Goal: Task Accomplishment & Management: Complete application form

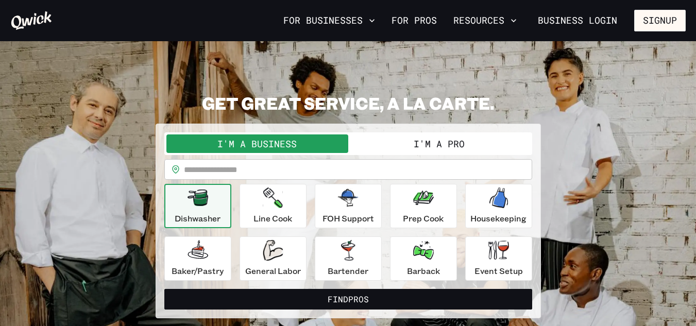
click at [444, 144] on button "I'm a Pro" at bounding box center [439, 143] width 182 height 19
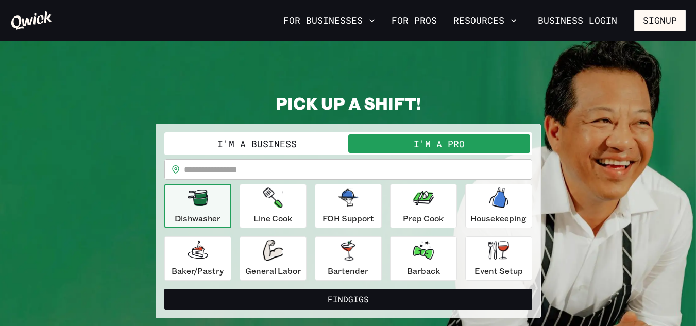
click at [264, 173] on input "text" at bounding box center [358, 169] width 348 height 21
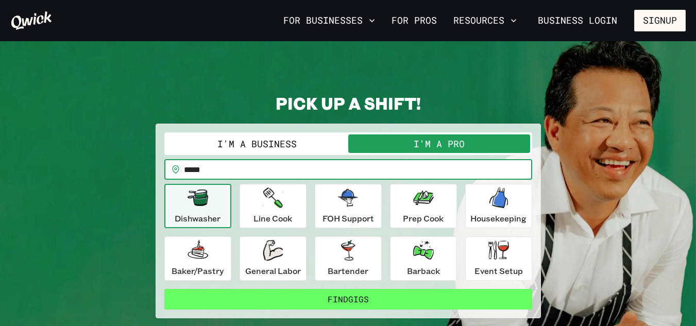
type input "*****"
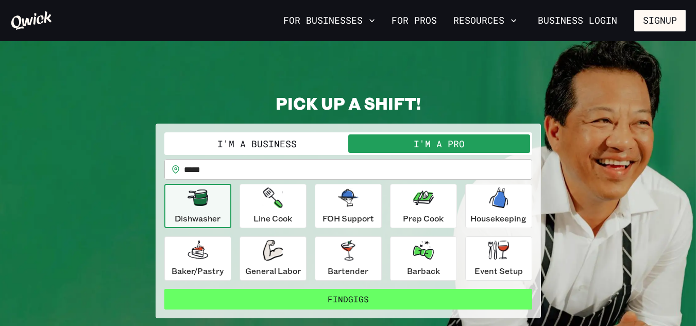
click at [347, 295] on button "Find Gigs" at bounding box center [348, 299] width 368 height 21
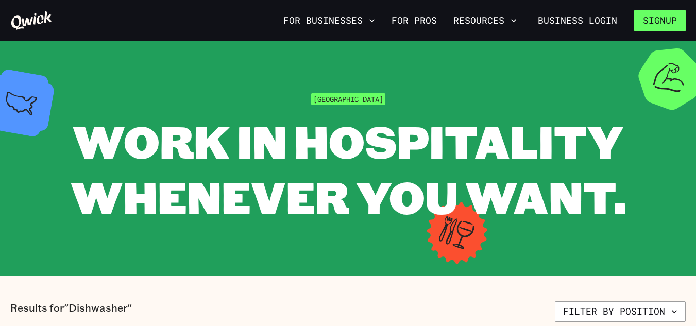
click at [654, 25] on button "Signup" at bounding box center [660, 21] width 52 height 22
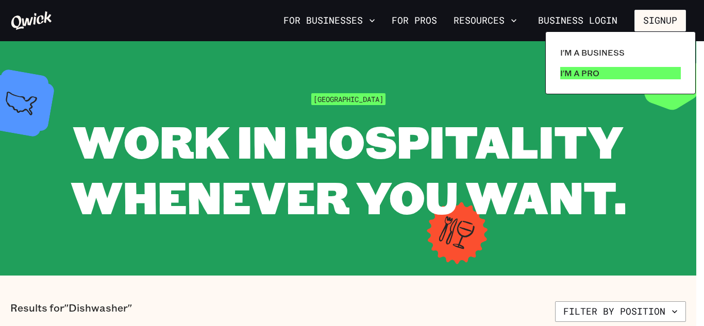
click at [590, 70] on p "I'm a Pro" at bounding box center [579, 73] width 39 height 12
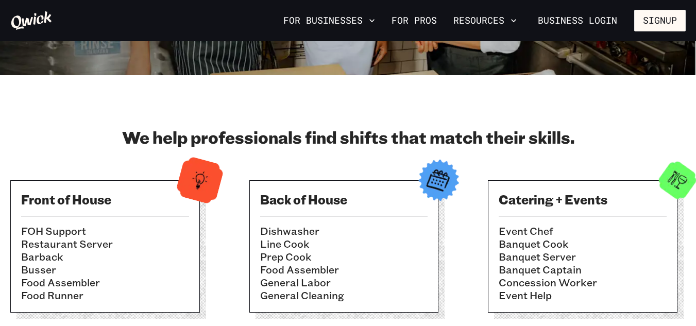
scroll to position [309, 0]
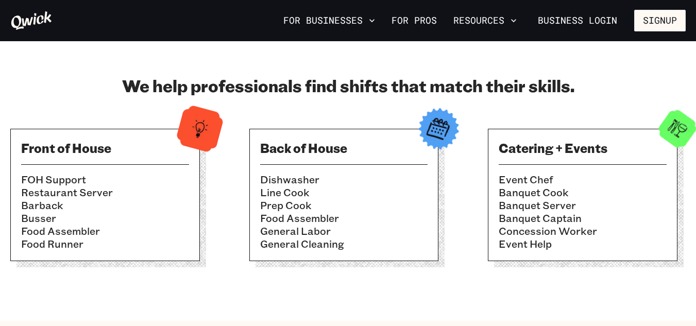
click at [97, 169] on div "Front of House FOH Support Restaurant Server Barback Busser Food Assembler Food…" at bounding box center [105, 195] width 190 height 132
click at [571, 158] on div "Catering + Events Event Chef Banquet Cook Banquet Server Banquet Captain Conces…" at bounding box center [583, 195] width 190 height 132
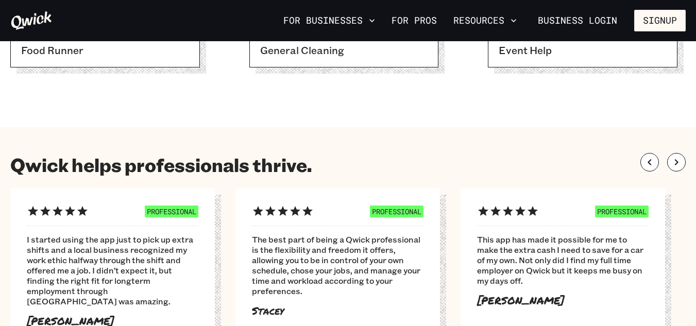
scroll to position [515, 0]
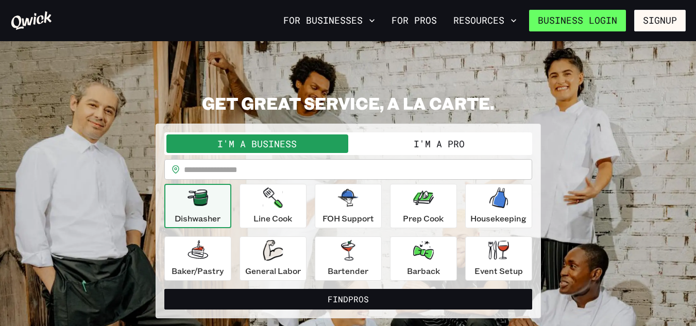
click at [610, 23] on link "Business Login" at bounding box center [577, 21] width 97 height 22
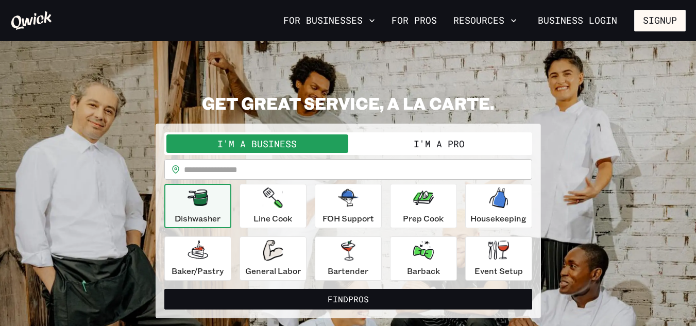
click at [438, 144] on button "I'm a Pro" at bounding box center [439, 143] width 182 height 19
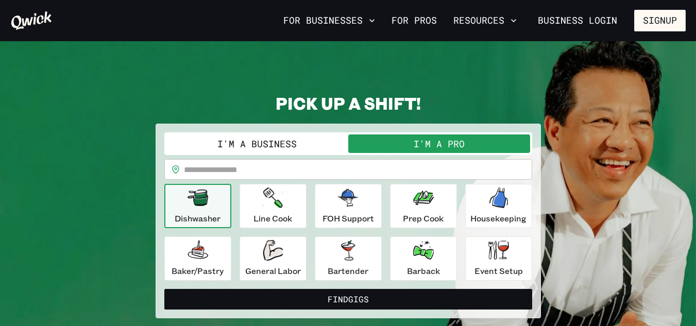
click at [438, 144] on button "I'm a Pro" at bounding box center [439, 143] width 182 height 19
click at [425, 18] on link "For Pros" at bounding box center [414, 21] width 54 height 18
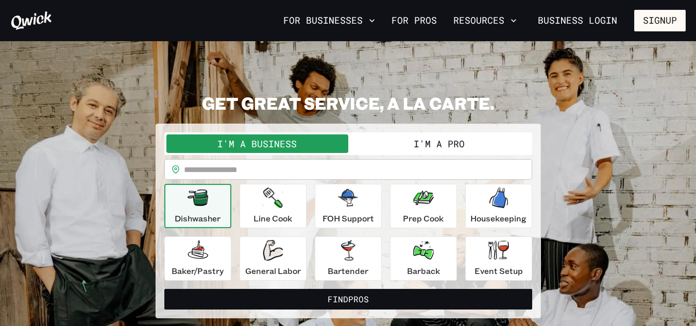
click at [453, 148] on button "I'm a Pro" at bounding box center [439, 143] width 182 height 19
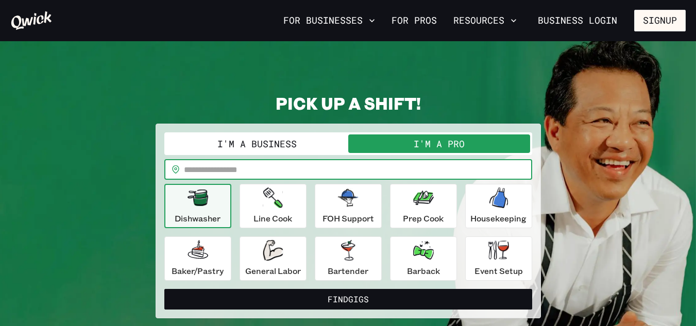
click at [444, 168] on input "text" at bounding box center [358, 169] width 348 height 21
type input "*****"
click at [164, 289] on button "Find Gigs" at bounding box center [348, 299] width 368 height 21
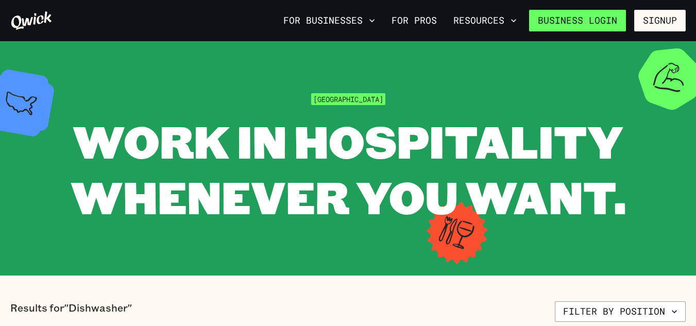
click at [579, 28] on link "Business Login" at bounding box center [577, 21] width 97 height 22
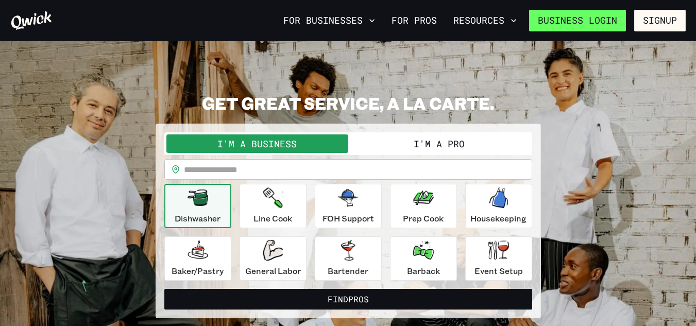
click at [567, 22] on link "Business Login" at bounding box center [577, 21] width 97 height 22
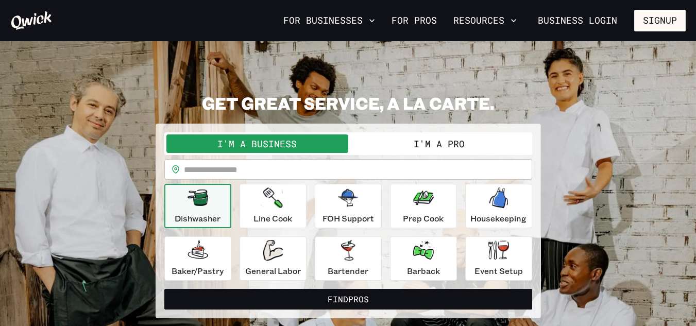
click at [391, 135] on button "I'm a Pro" at bounding box center [439, 143] width 182 height 19
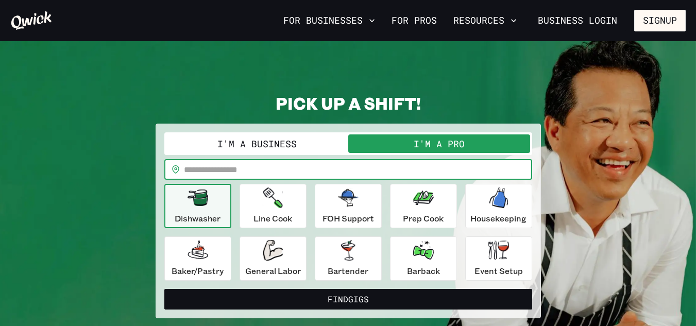
click at [267, 172] on input "text" at bounding box center [358, 169] width 348 height 21
type input "*****"
click at [339, 203] on icon "button" at bounding box center [348, 198] width 21 height 18
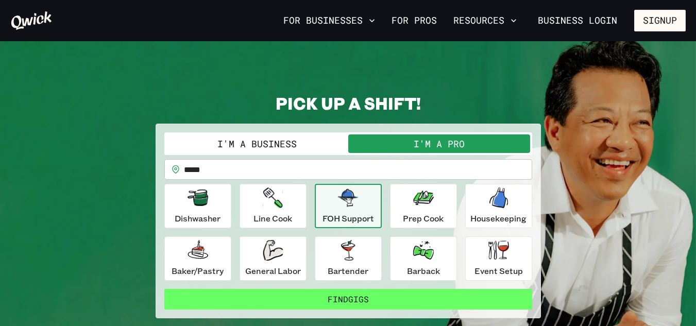
click at [338, 298] on button "Find Gigs" at bounding box center [348, 299] width 368 height 21
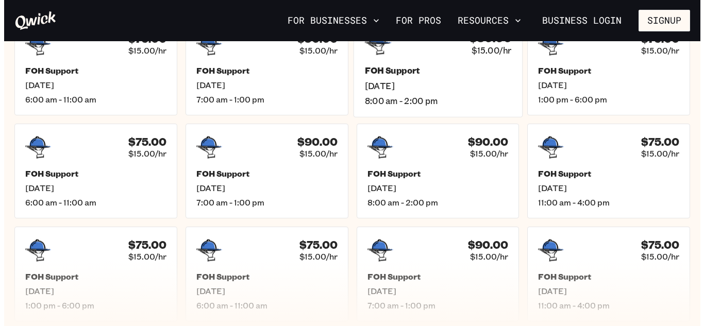
scroll to position [155, 0]
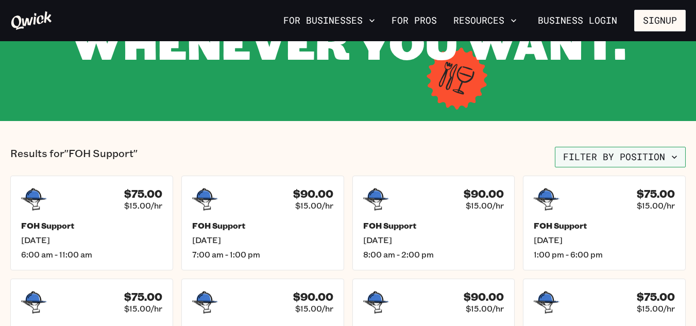
click at [677, 155] on icon "button" at bounding box center [674, 157] width 10 height 10
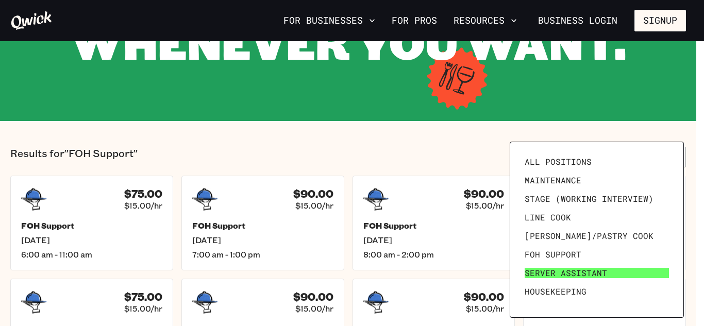
click at [558, 273] on span "Server Assistant" at bounding box center [565, 273] width 82 height 10
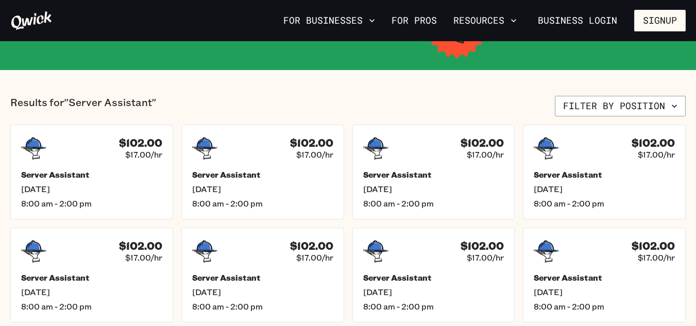
scroll to position [309, 0]
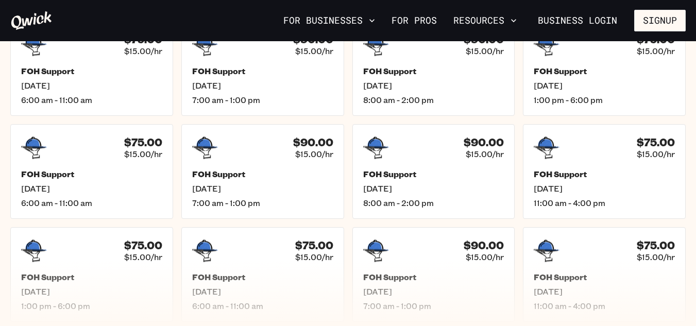
scroll to position [155, 0]
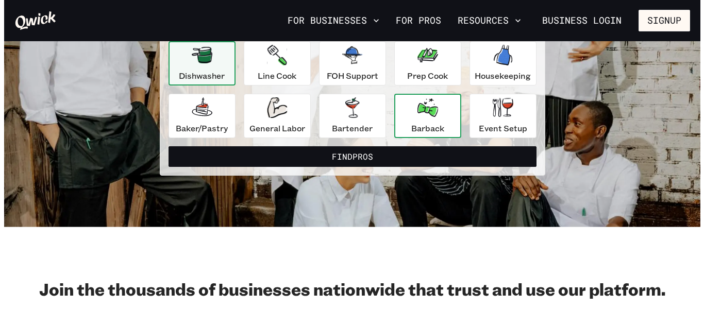
scroll to position [155, 0]
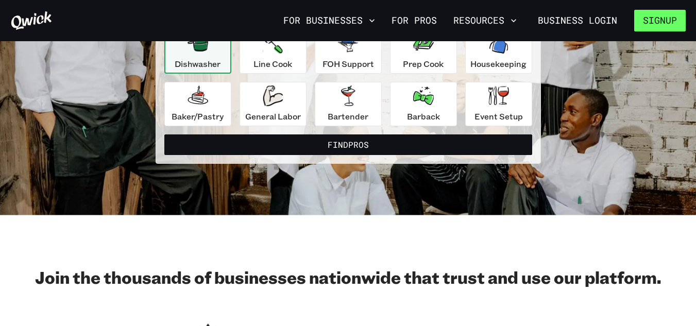
click at [677, 25] on button "Signup" at bounding box center [660, 21] width 52 height 22
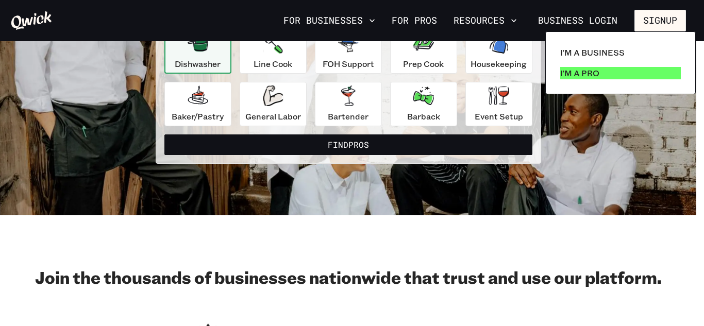
click at [604, 74] on link "I'm a Pro" at bounding box center [620, 73] width 129 height 21
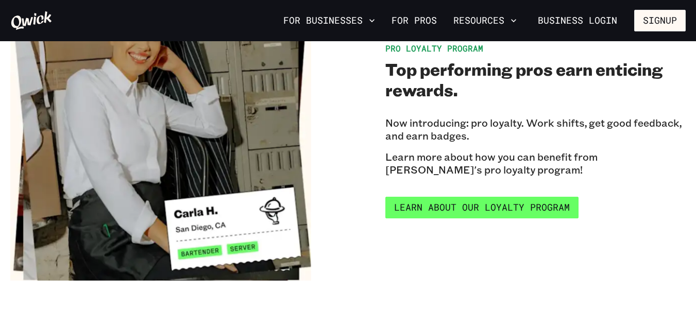
scroll to position [1700, 0]
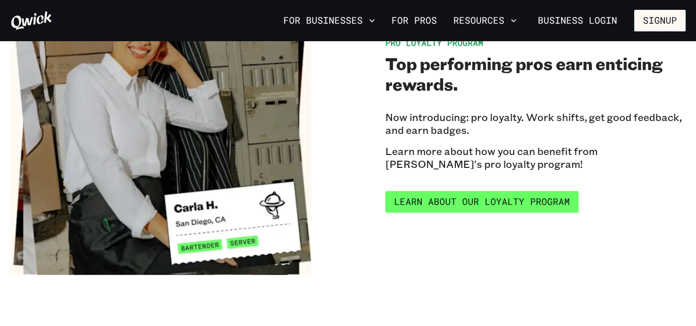
click at [452, 194] on link "Learn about our Loyalty Program" at bounding box center [481, 202] width 193 height 22
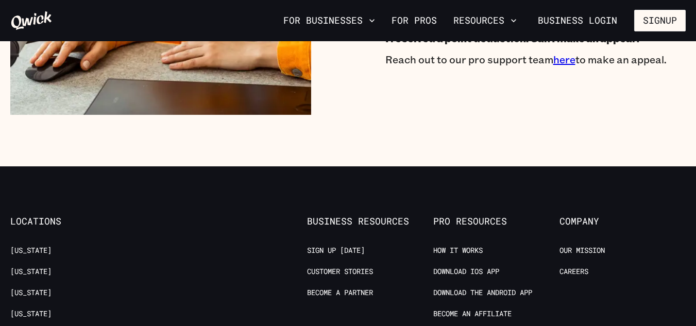
scroll to position [1855, 0]
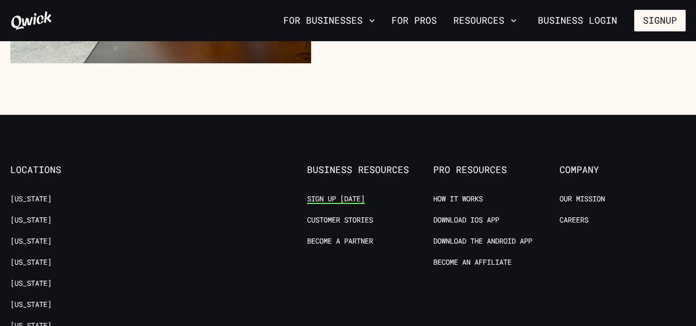
click at [335, 197] on link "Sign up [DATE]" at bounding box center [336, 199] width 58 height 10
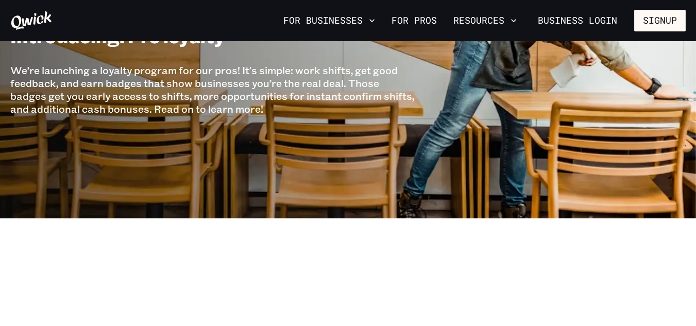
scroll to position [52, 0]
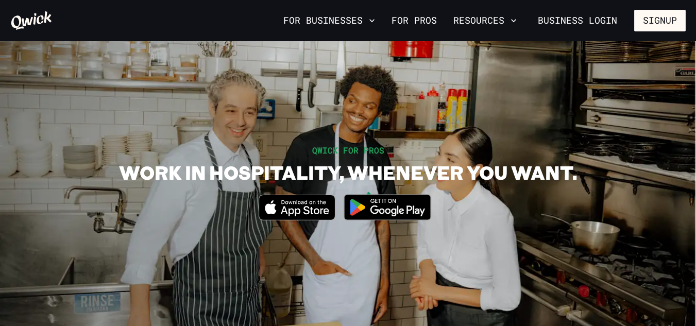
click at [306, 286] on section "QWICK FOR PROS WORK IN HOSPITALITY, WHENEVER YOU WANT. Download_on_the_App_Stor…" at bounding box center [348, 187] width 696 height 292
click at [582, 197] on div "QWICK FOR PROS WORK IN HOSPITALITY, WHENEVER YOU WANT. Download_on_the_App_Stor…" at bounding box center [347, 187] width 675 height 86
click at [425, 24] on link "For Pros" at bounding box center [414, 21] width 54 height 18
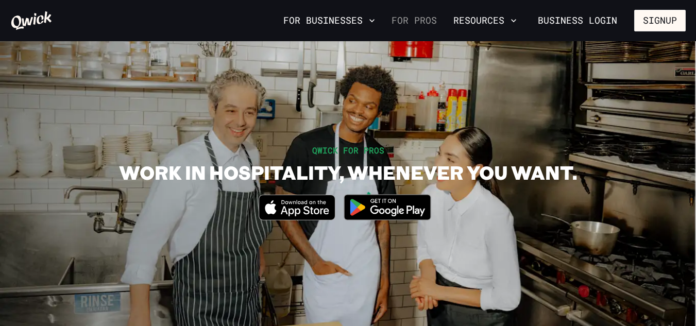
click at [425, 24] on link "For Pros" at bounding box center [414, 21] width 54 height 18
click at [425, 21] on link "For Pros" at bounding box center [414, 21] width 54 height 18
click at [665, 19] on button "Signup" at bounding box center [660, 21] width 52 height 22
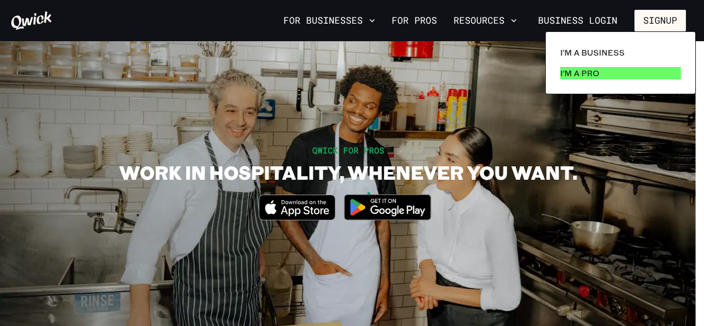
click at [564, 77] on p "I'm a Pro" at bounding box center [579, 73] width 39 height 12
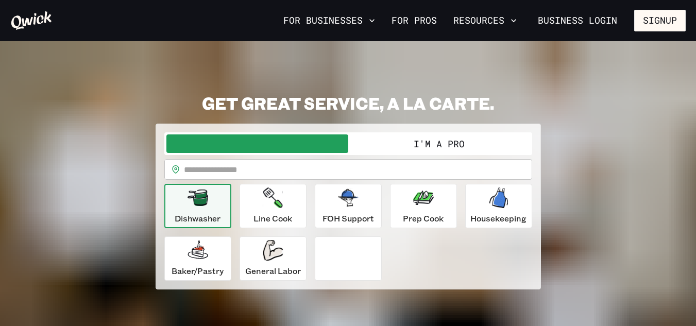
scroll to position [155, 0]
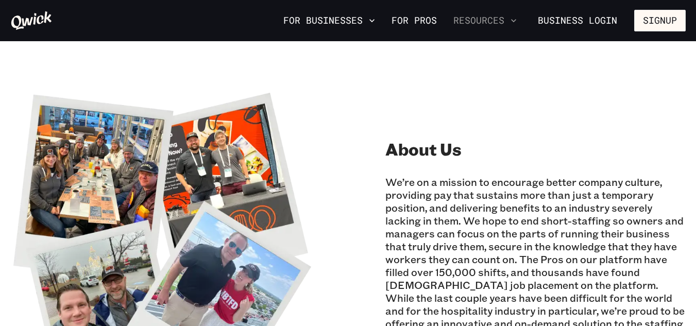
click at [481, 18] on button "Resources" at bounding box center [485, 21] width 72 height 18
